Goal: Check status: Check status

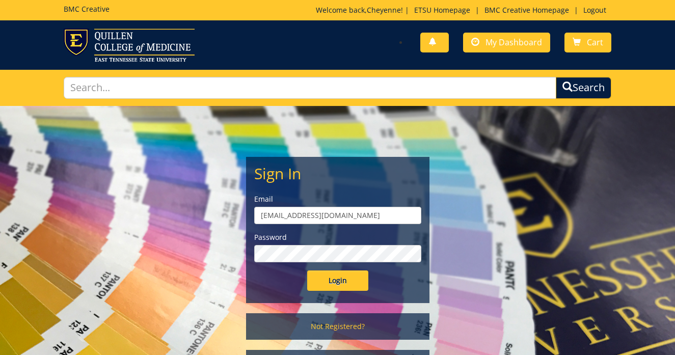
type input "fugatecm@etsu.edu"
click at [337, 280] on input "Login" at bounding box center [337, 281] width 61 height 20
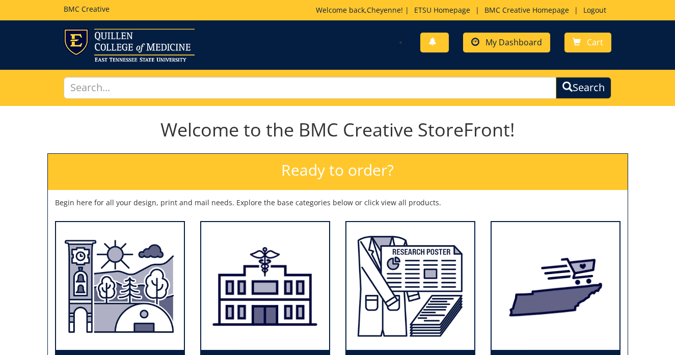
click at [520, 44] on span "My Dashboard" at bounding box center [514, 42] width 57 height 11
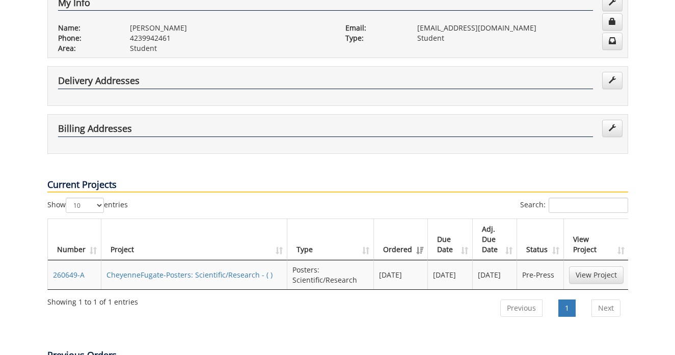
scroll to position [227, 0]
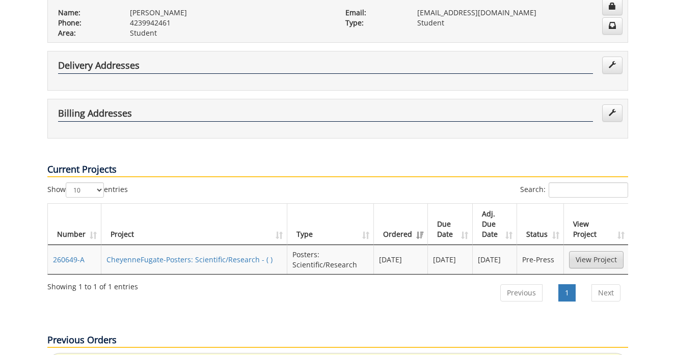
click at [579, 251] on link "View Project" at bounding box center [596, 259] width 55 height 17
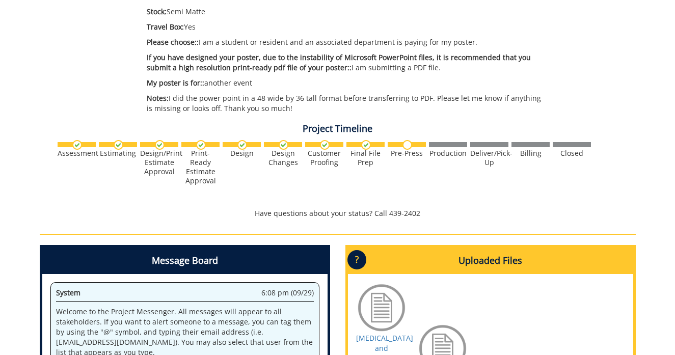
scroll to position [299, 0]
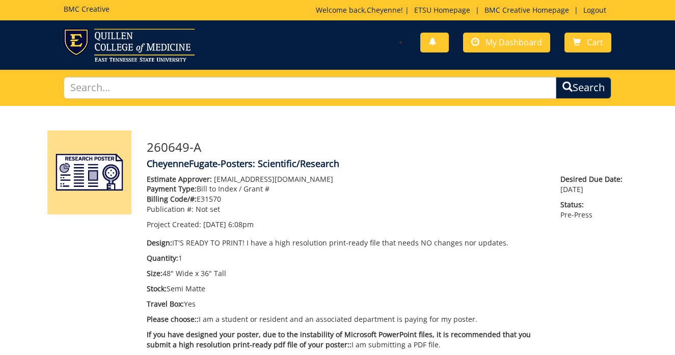
scroll to position [299, 0]
click at [591, 14] on link "Logout" at bounding box center [594, 10] width 33 height 10
